Goal: Use online tool/utility: Utilize a website feature to perform a specific function

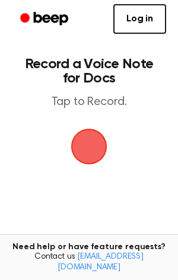
click at [82, 142] on span "button" at bounding box center [88, 146] width 33 height 33
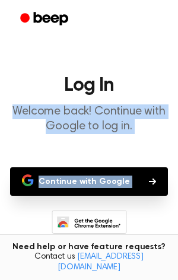
drag, startPoint x: 139, startPoint y: 59, endPoint x: 171, endPoint y: 276, distance: 219.9
click at [171, 225] on main "Log In Welcome back! Continue with Google to log in. Continue with Google Don’t…" at bounding box center [89, 182] width 178 height 364
click at [149, 183] on icon "button" at bounding box center [152, 181] width 7 height 7
click at [149, 180] on icon "button" at bounding box center [152, 181] width 7 height 7
click at [149, 179] on icon "button" at bounding box center [152, 181] width 7 height 7
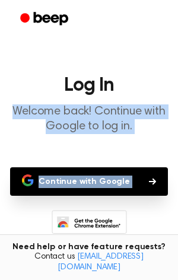
scroll to position [6, 0]
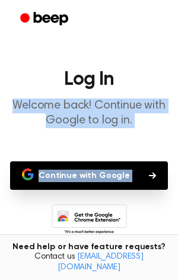
click at [161, 180] on button "Continue with Google" at bounding box center [89, 175] width 158 height 28
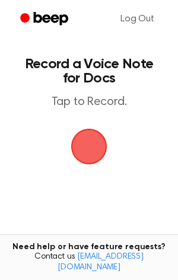
click at [88, 142] on span "button" at bounding box center [89, 146] width 60 height 60
drag, startPoint x: 85, startPoint y: 158, endPoint x: 84, endPoint y: 145, distance: 13.1
click at [85, 149] on span "button" at bounding box center [89, 146] width 66 height 66
click at [120, 110] on main "Record a Voice Note for Docs Tap to Record. Tired of copying and pasting? Use t…" at bounding box center [89, 181] width 178 height 362
click at [93, 139] on span "button" at bounding box center [89, 147] width 60 height 60
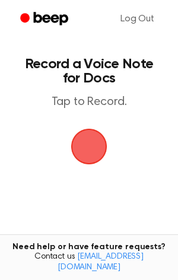
click at [94, 138] on span "button" at bounding box center [88, 146] width 59 height 59
click at [13, 18] on link "Beep" at bounding box center [45, 19] width 67 height 23
click at [83, 109] on p "Tap to Record." at bounding box center [88, 102] width 135 height 15
click at [74, 141] on span "button" at bounding box center [88, 146] width 33 height 33
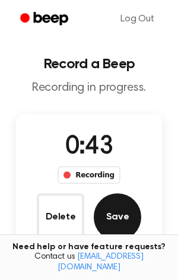
click at [128, 200] on button "Save" at bounding box center [117, 216] width 47 height 47
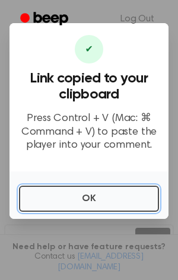
click at [114, 192] on button "OK" at bounding box center [89, 199] width 140 height 26
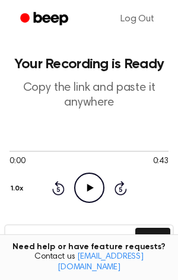
click at [93, 183] on icon "Play Audio" at bounding box center [89, 188] width 30 height 30
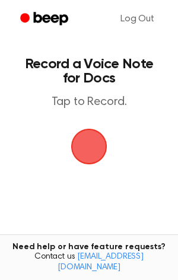
click at [83, 168] on span "button" at bounding box center [89, 146] width 43 height 43
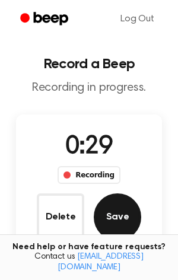
click at [122, 228] on button "Save" at bounding box center [117, 216] width 47 height 47
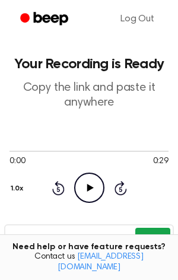
click at [157, 235] on button "Copy" at bounding box center [152, 239] width 35 height 22
click at [154, 243] on button "Copy" at bounding box center [152, 239] width 35 height 22
click at [162, 243] on button "Copy" at bounding box center [152, 239] width 35 height 22
click at [154, 227] on div "https://beep.audio/NZf9HaR Copy" at bounding box center [89, 238] width 170 height 29
drag, startPoint x: 157, startPoint y: 231, endPoint x: 153, endPoint y: 237, distance: 6.8
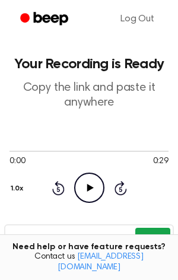
click at [157, 233] on button "Copy" at bounding box center [152, 239] width 35 height 22
drag, startPoint x: 160, startPoint y: 233, endPoint x: 164, endPoint y: 227, distance: 6.8
click at [164, 228] on button "Copy" at bounding box center [152, 239] width 35 height 22
